Goal: Find specific page/section: Find specific page/section

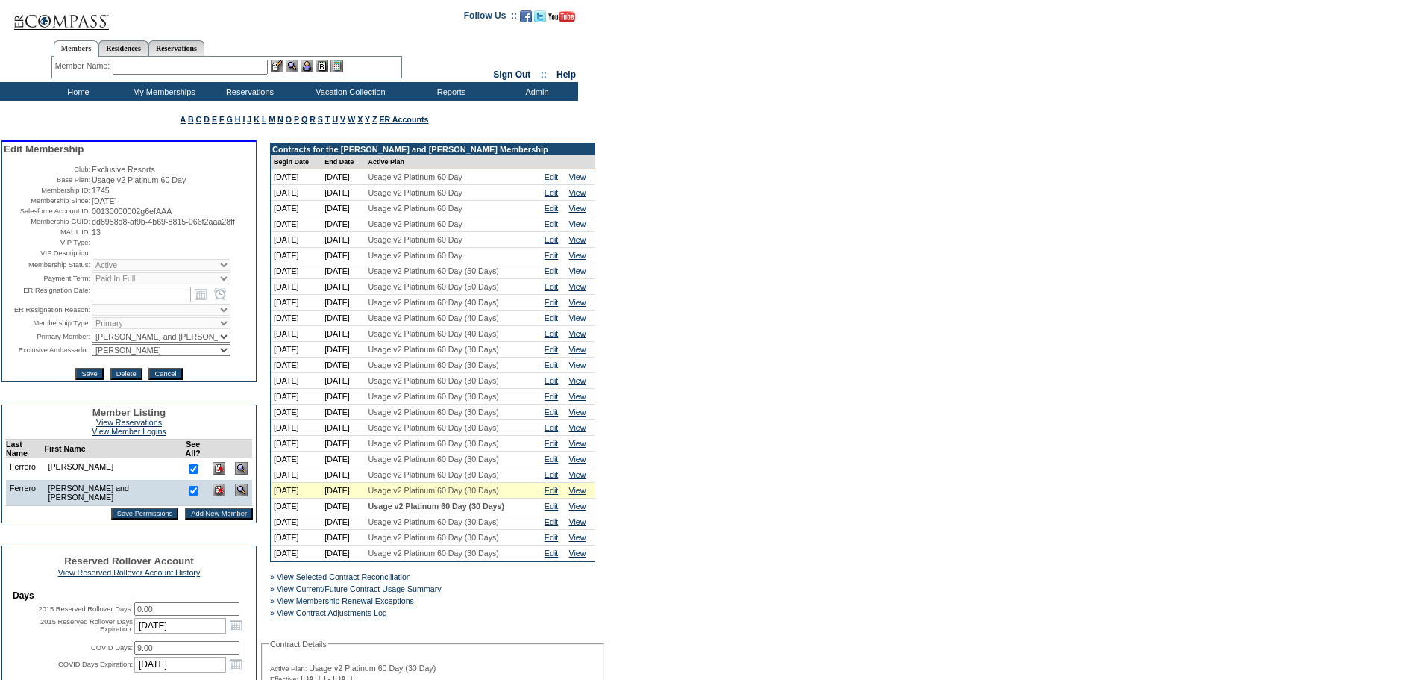
scroll to position [199, 0]
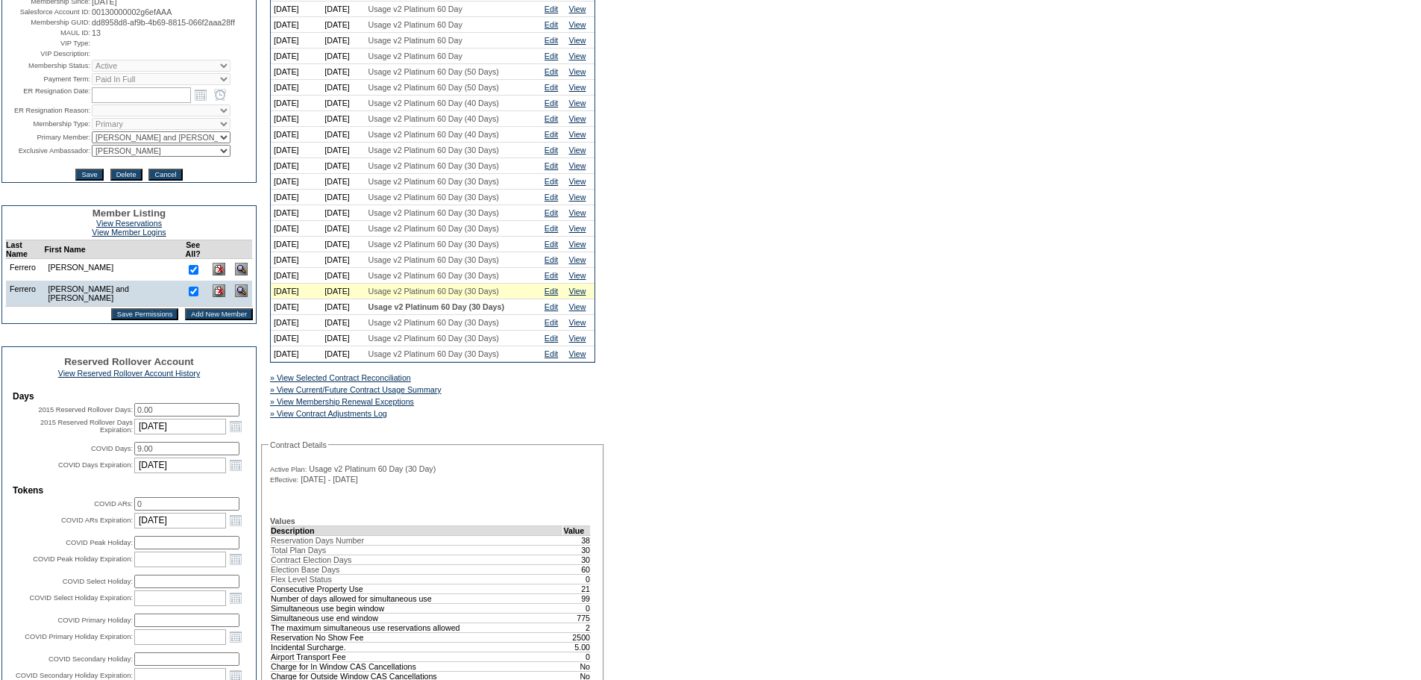
click at [176, 455] on input "9.00" at bounding box center [186, 448] width 105 height 13
click at [178, 434] on input "[DATE]" at bounding box center [180, 426] width 92 height 16
click at [178, 416] on input "0.00" at bounding box center [186, 409] width 105 height 13
click at [176, 455] on input "9.00" at bounding box center [186, 448] width 105 height 13
click at [586, 295] on link "View" at bounding box center [577, 290] width 17 height 9
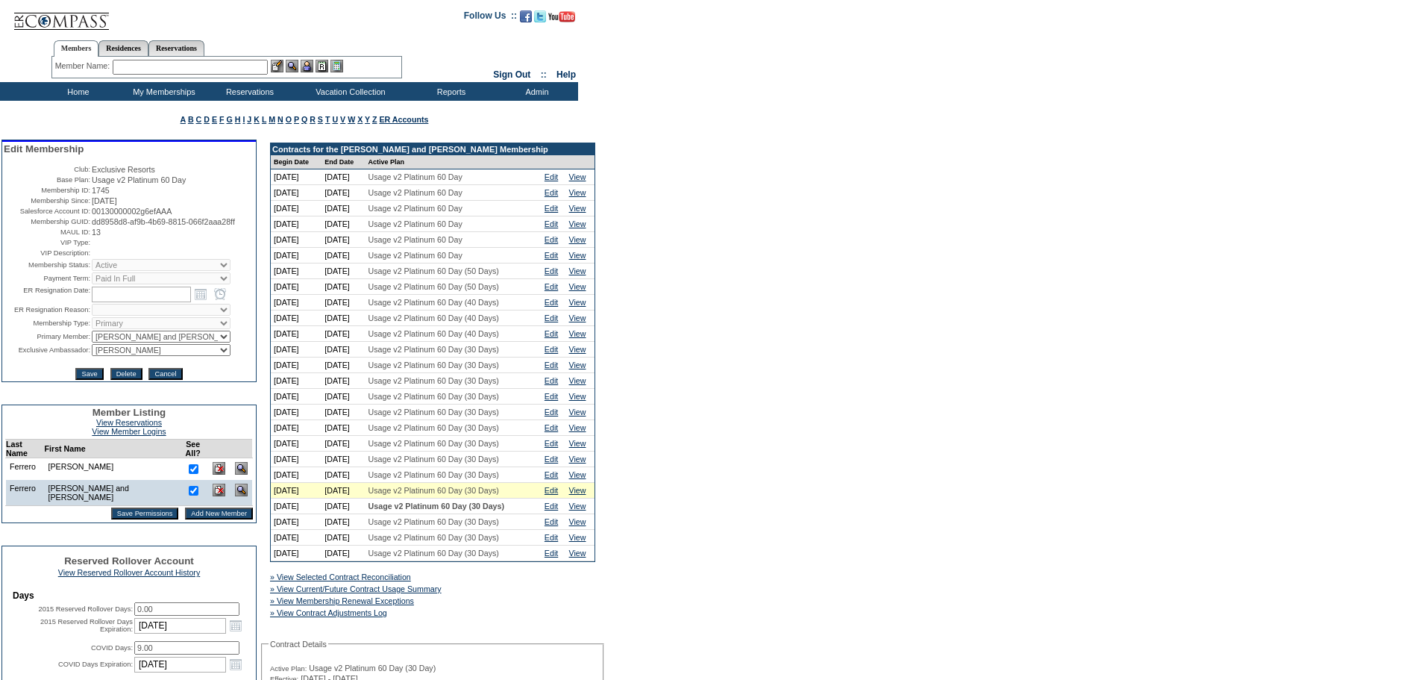
scroll to position [199, 0]
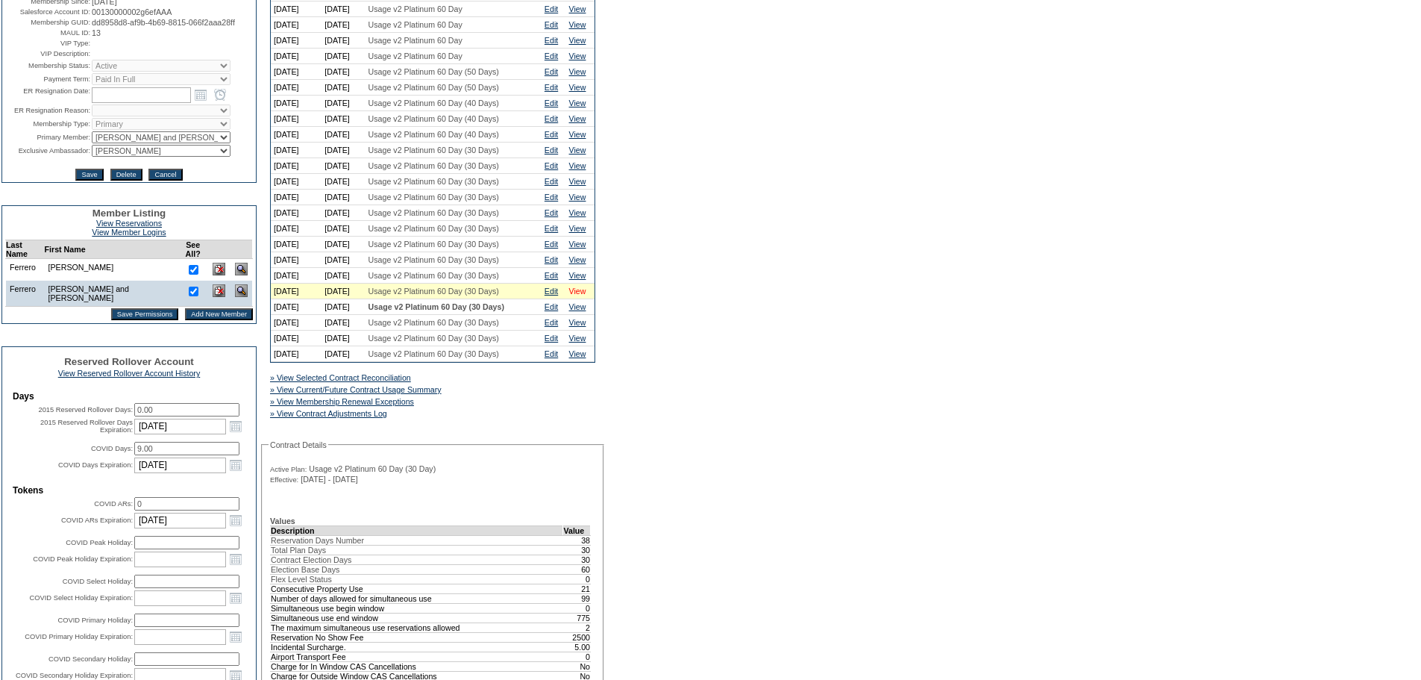
click at [581, 295] on link "View" at bounding box center [577, 290] width 17 height 9
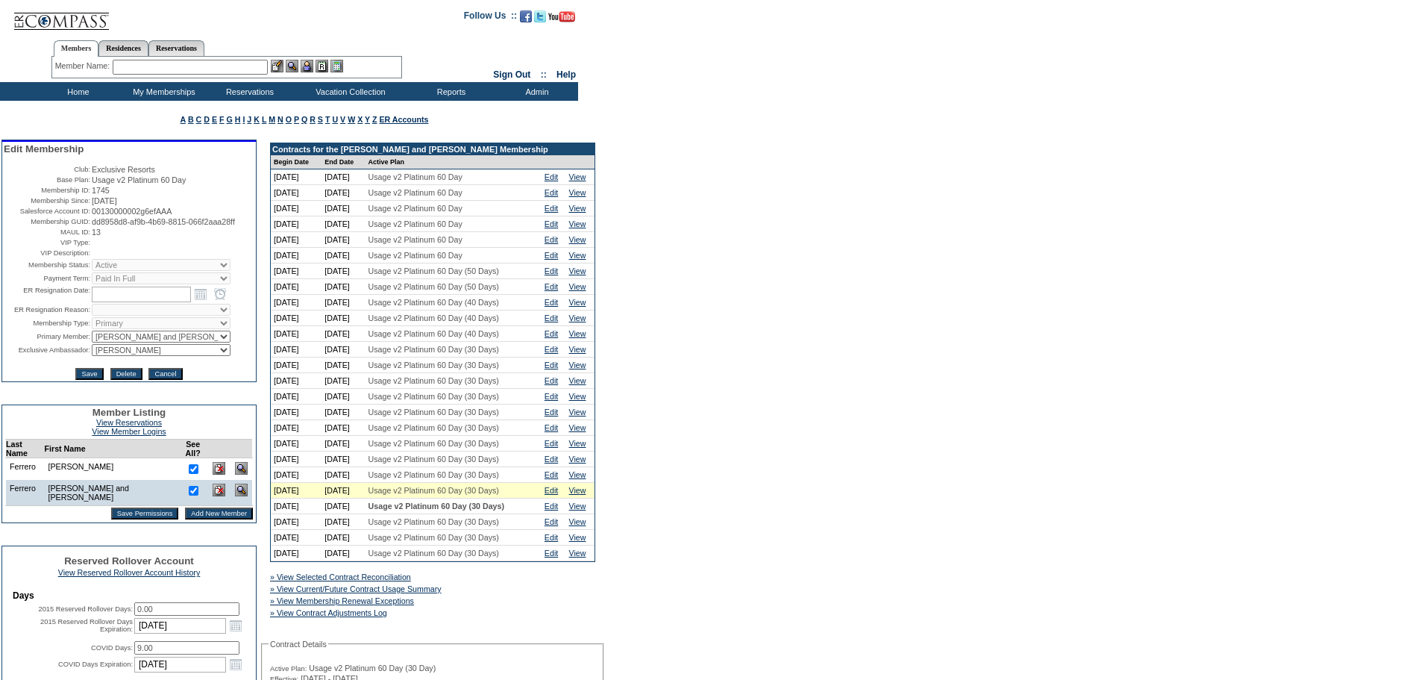
scroll to position [199, 0]
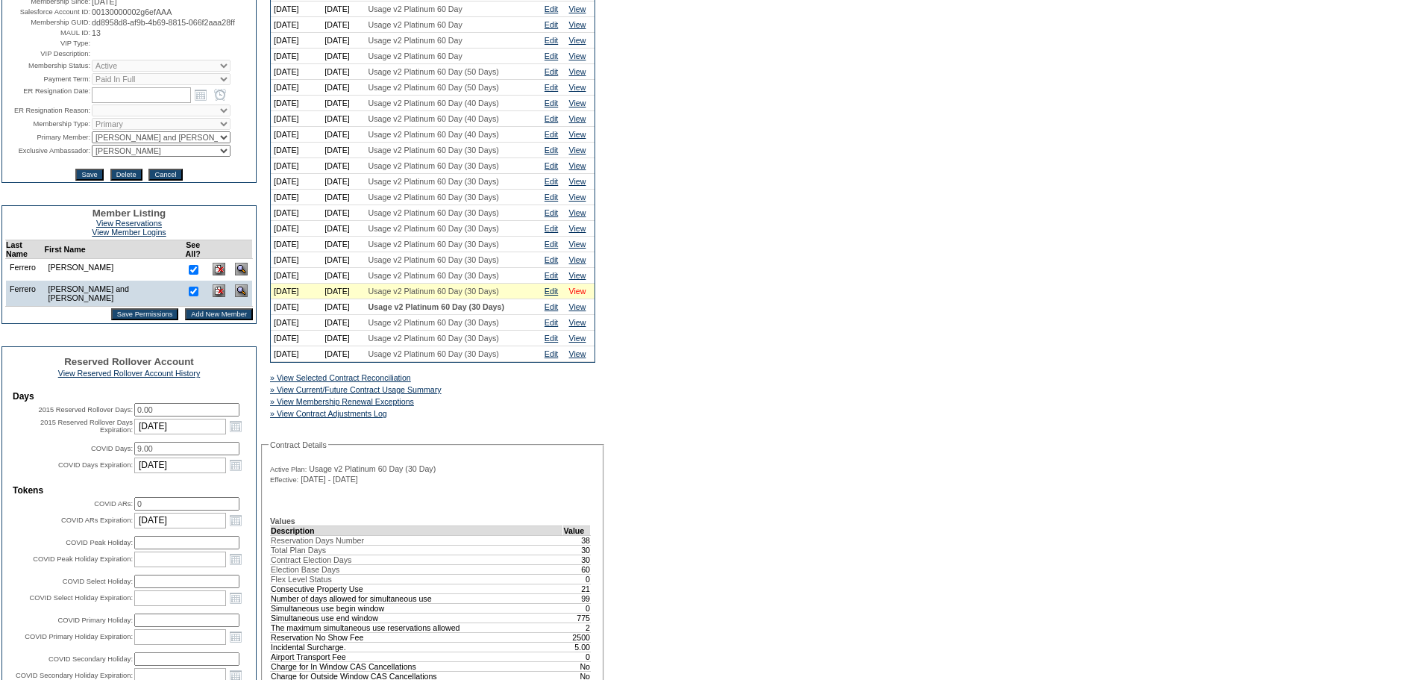
click at [577, 295] on link "View" at bounding box center [577, 290] width 17 height 9
